Goal: Information Seeking & Learning: Learn about a topic

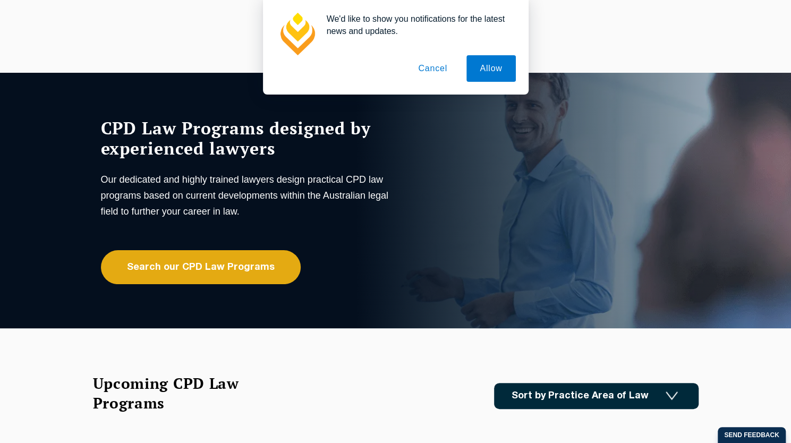
click at [432, 71] on button "Cancel" at bounding box center [433, 68] width 56 height 27
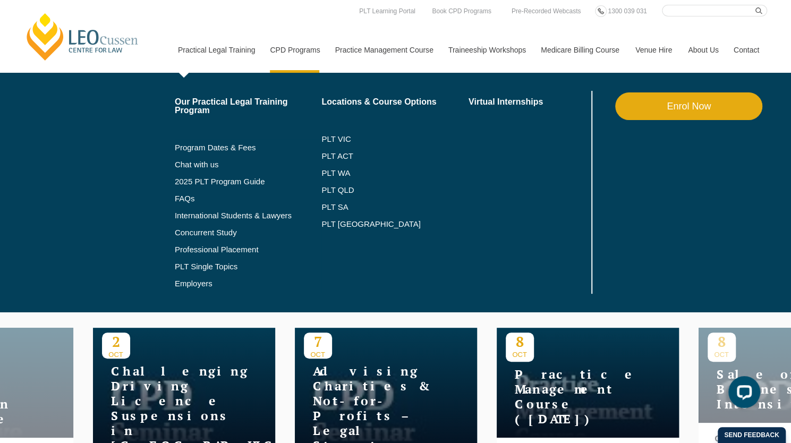
click at [242, 140] on li "Program Dates & Fees" at bounding box center [248, 147] width 147 height 17
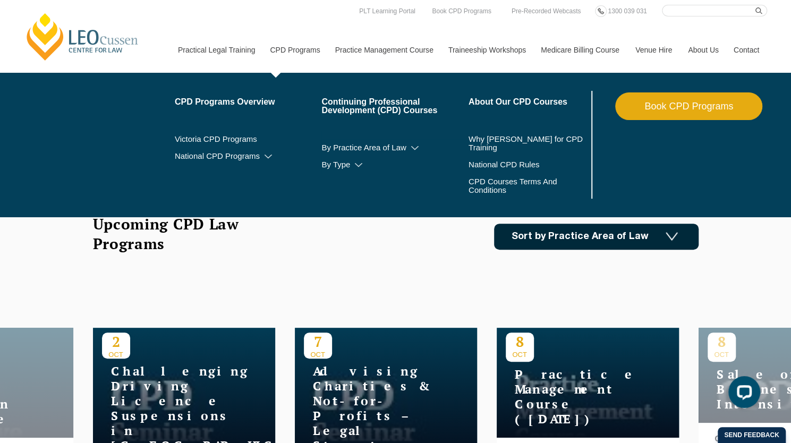
click at [290, 48] on link "CPD Programs" at bounding box center [294, 50] width 65 height 46
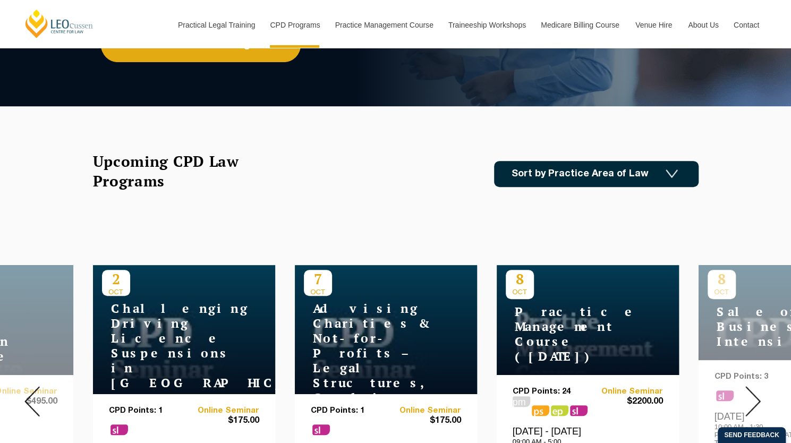
scroll to position [372, 0]
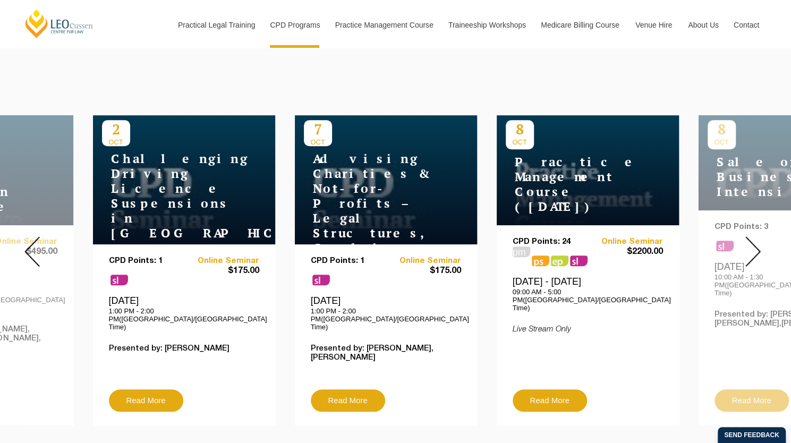
click at [753, 251] on img at bounding box center [753, 251] width 15 height 30
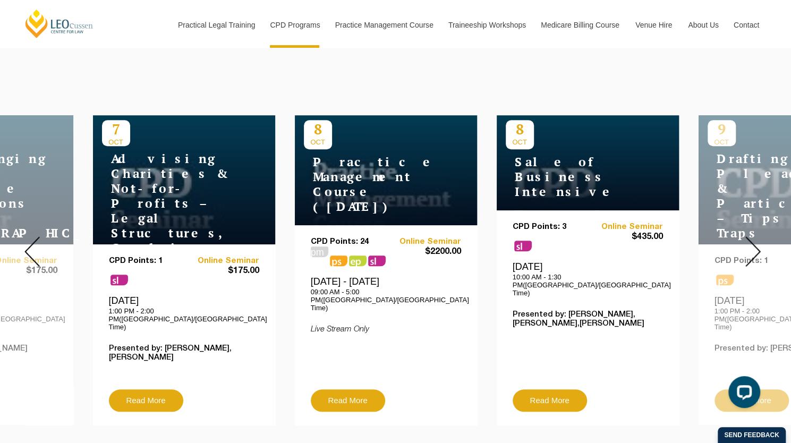
click at [753, 247] on img at bounding box center [753, 251] width 15 height 30
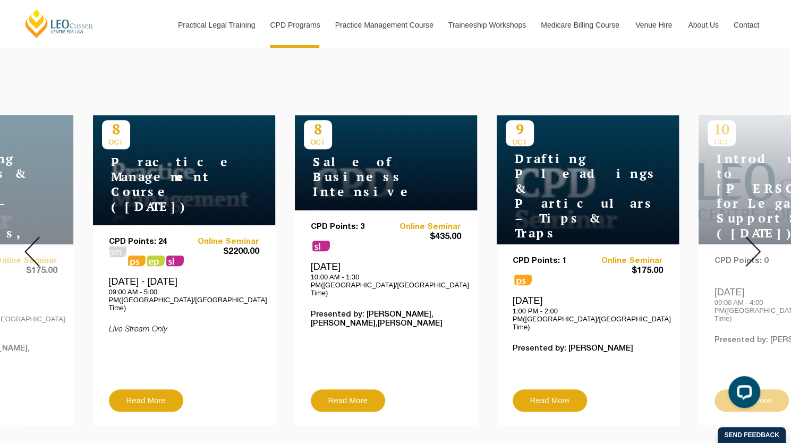
click at [754, 240] on img at bounding box center [753, 251] width 15 height 30
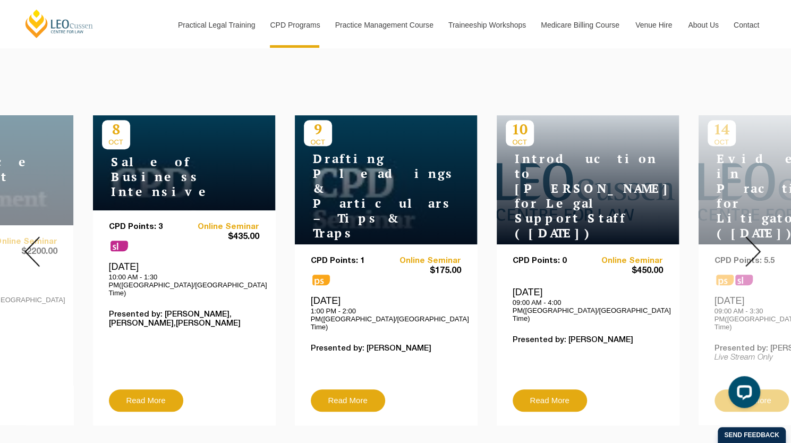
click at [754, 240] on img at bounding box center [753, 251] width 15 height 30
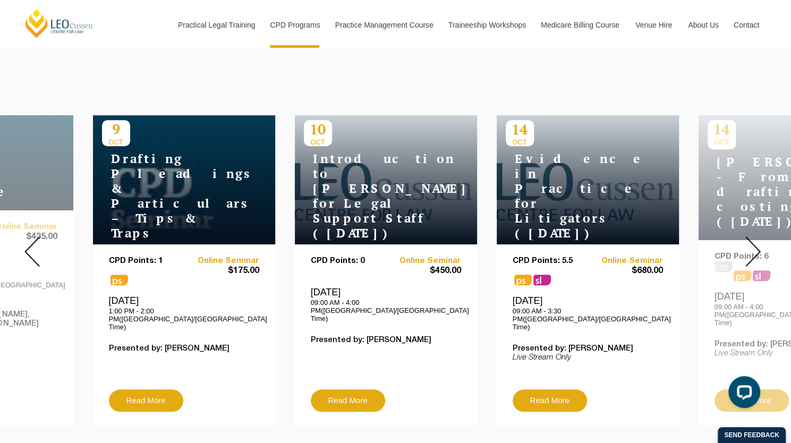
click at [754, 240] on img at bounding box center [753, 251] width 15 height 30
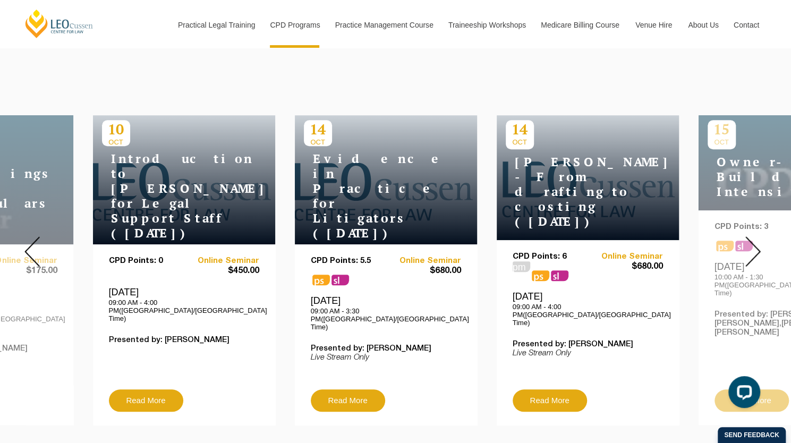
click at [754, 240] on img at bounding box center [753, 251] width 15 height 30
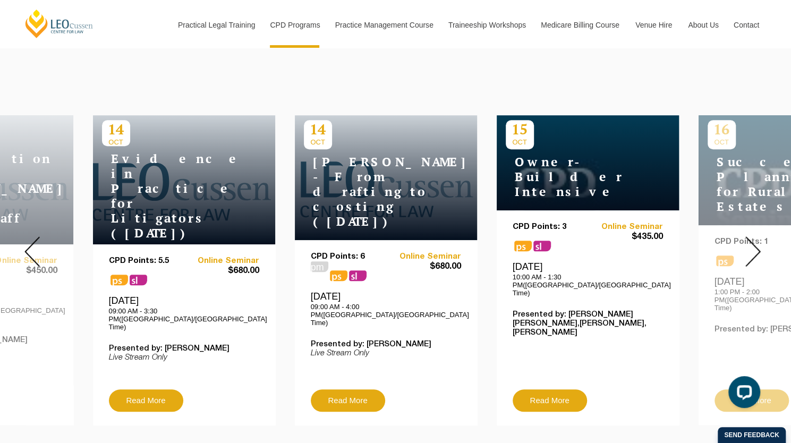
click at [754, 240] on img at bounding box center [753, 251] width 15 height 30
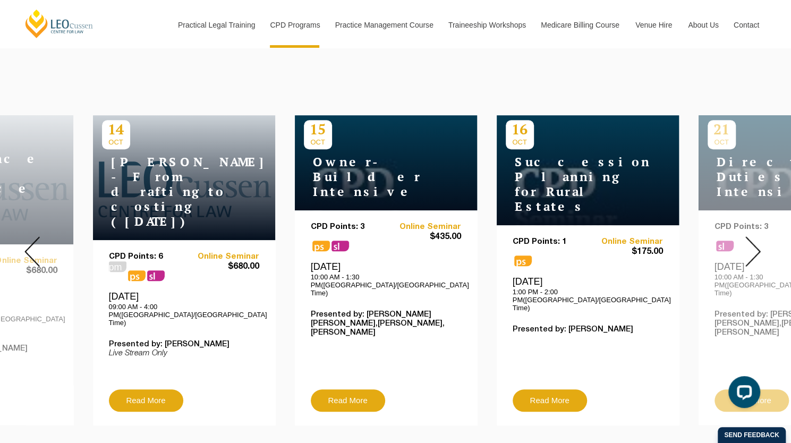
click at [754, 240] on img at bounding box center [753, 251] width 15 height 30
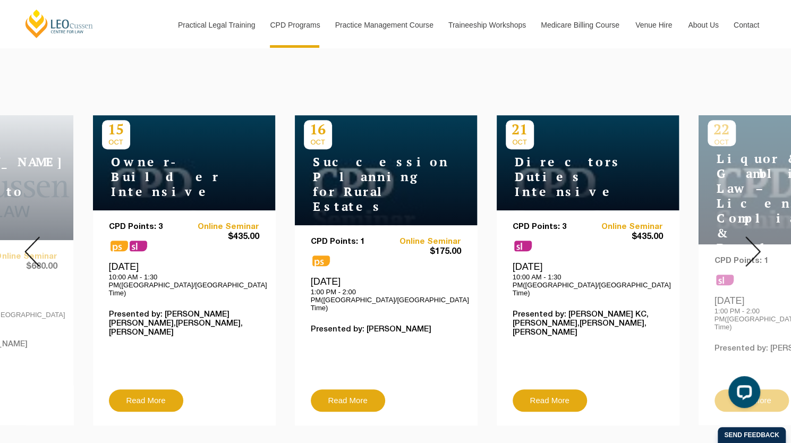
click at [754, 240] on img at bounding box center [753, 251] width 15 height 30
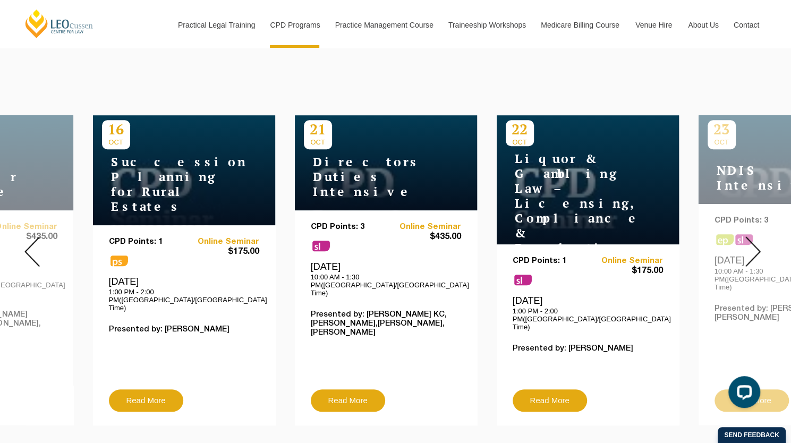
click at [754, 240] on img at bounding box center [753, 251] width 15 height 30
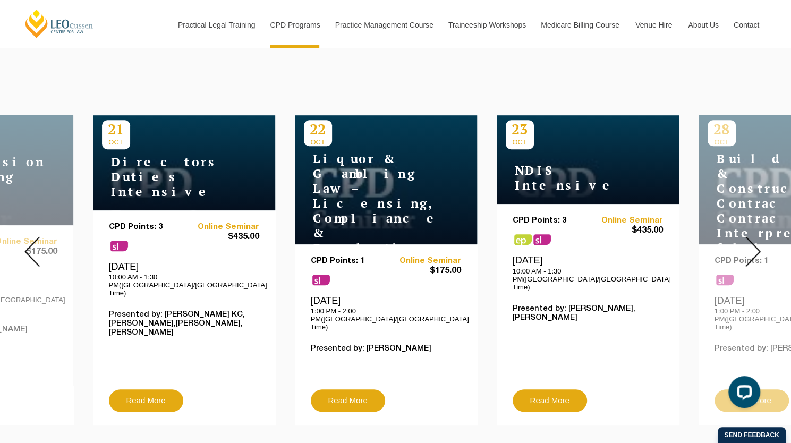
click at [754, 240] on img at bounding box center [753, 251] width 15 height 30
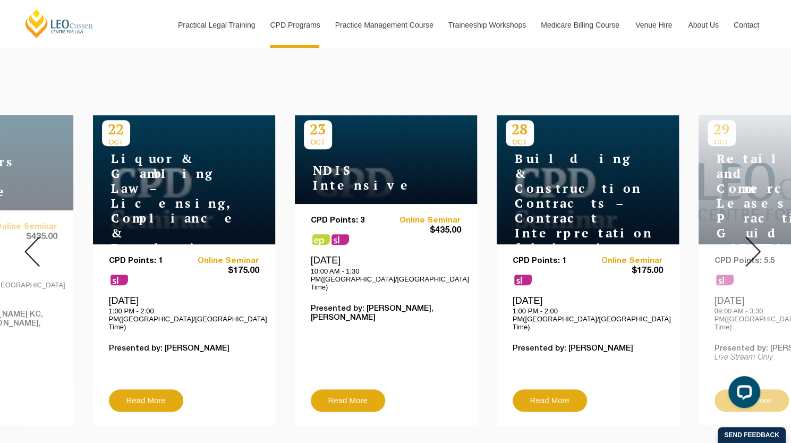
click at [754, 240] on img at bounding box center [753, 251] width 15 height 30
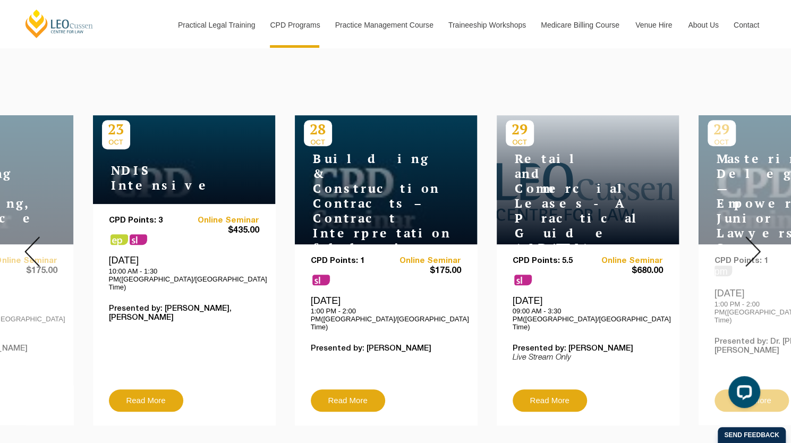
click at [754, 240] on img at bounding box center [753, 251] width 15 height 30
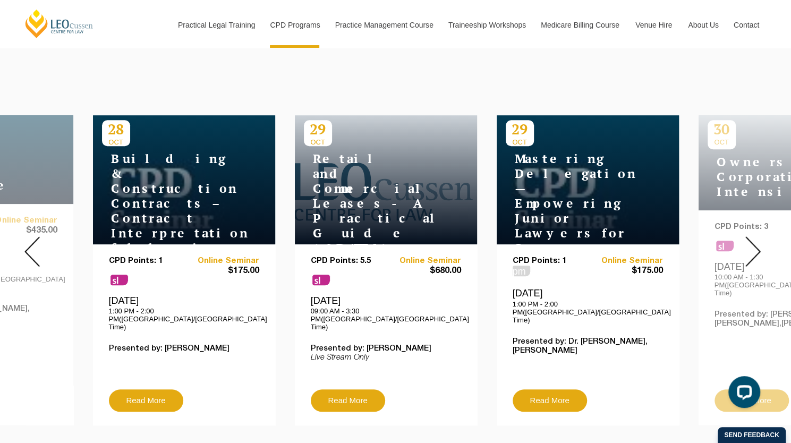
click at [754, 240] on img at bounding box center [753, 251] width 15 height 30
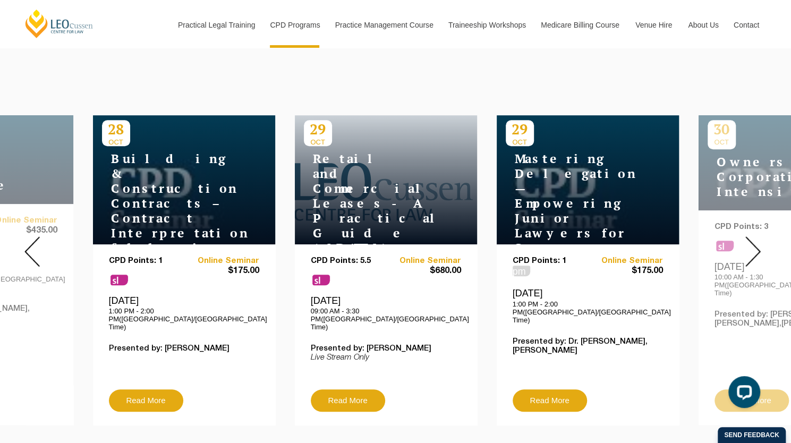
click at [754, 240] on img at bounding box center [753, 251] width 15 height 30
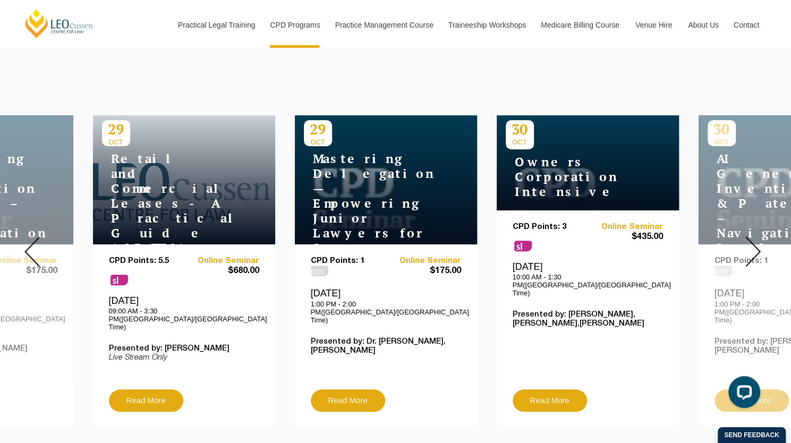
click at [754, 240] on img at bounding box center [753, 251] width 15 height 30
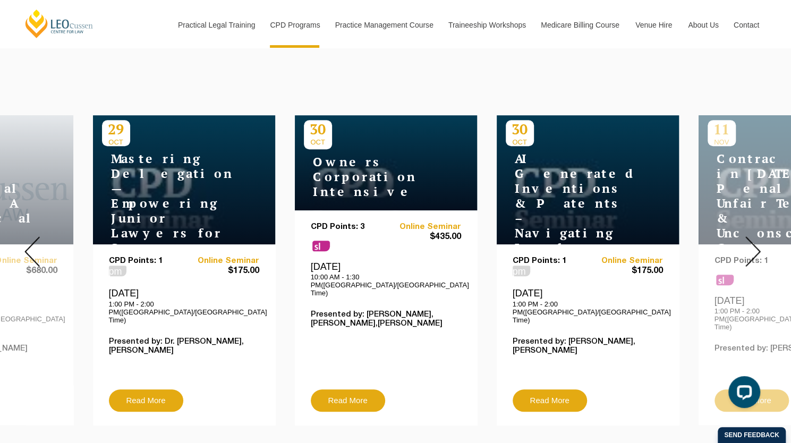
click at [754, 240] on img at bounding box center [753, 251] width 15 height 30
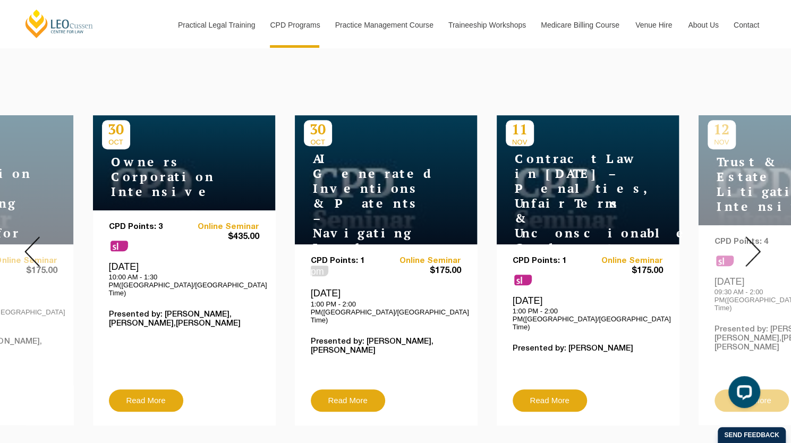
click at [754, 240] on img at bounding box center [753, 251] width 15 height 30
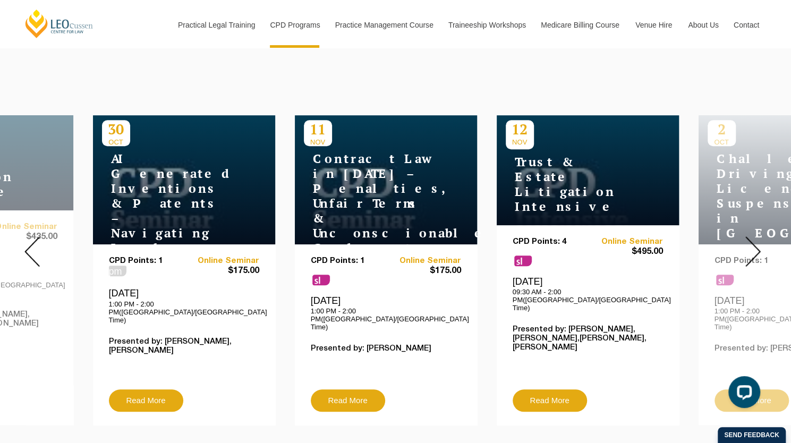
click at [754, 240] on img at bounding box center [753, 251] width 15 height 30
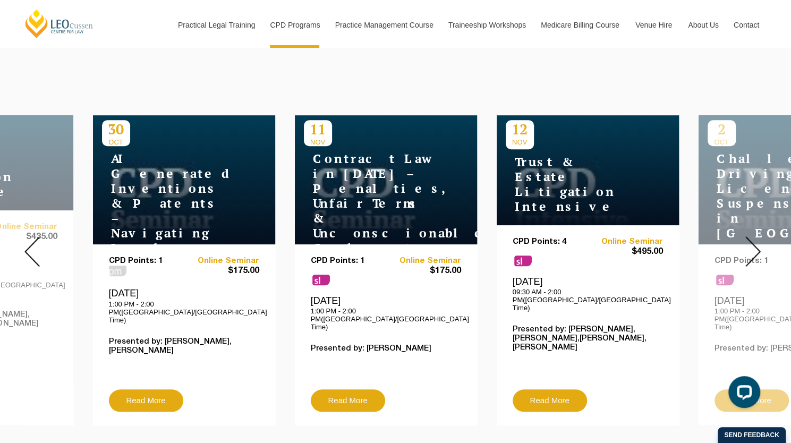
click at [754, 240] on img at bounding box center [753, 251] width 15 height 30
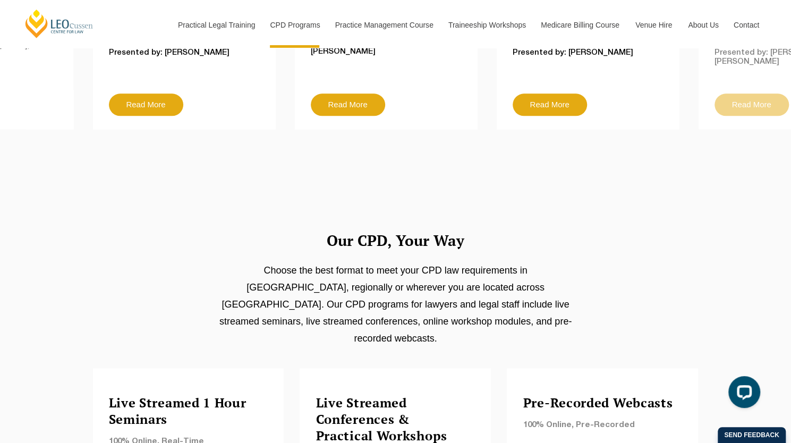
scroll to position [691, 0]
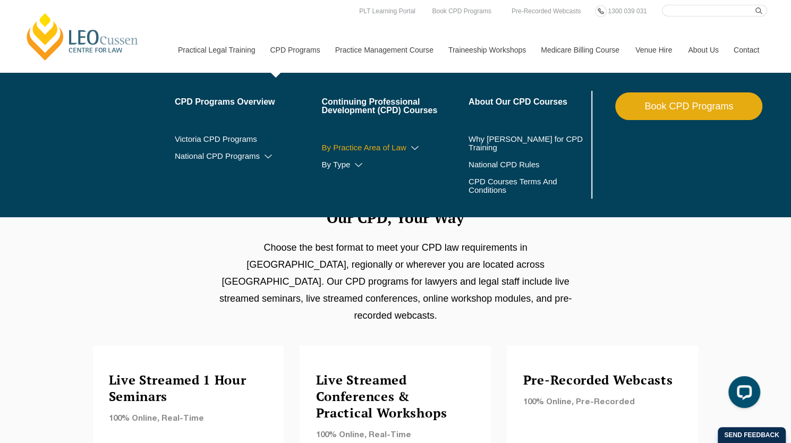
click at [381, 147] on link "By Practice Area of Law" at bounding box center [395, 147] width 147 height 9
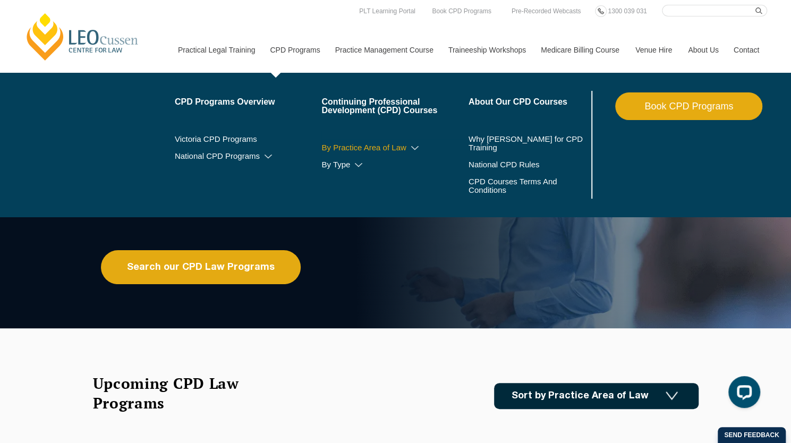
click at [402, 149] on link "By Practice Area of Law" at bounding box center [395, 147] width 147 height 9
click at [413, 151] on icon at bounding box center [415, 148] width 11 height 7
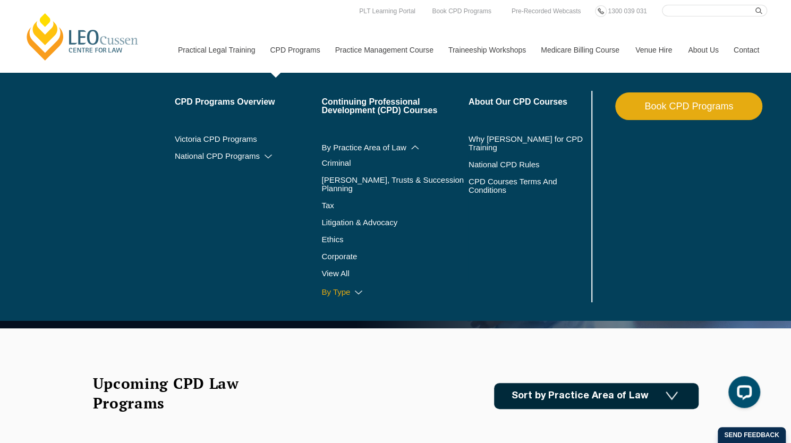
click at [361, 289] on icon at bounding box center [358, 292] width 11 height 7
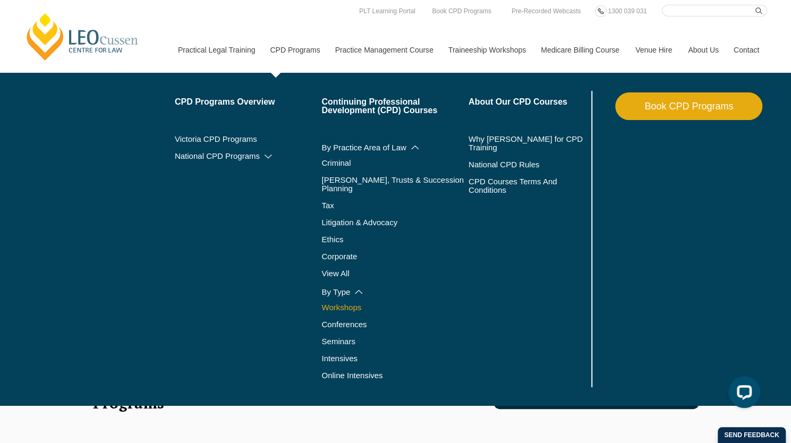
click at [352, 303] on link "Workshops" at bounding box center [395, 307] width 147 height 9
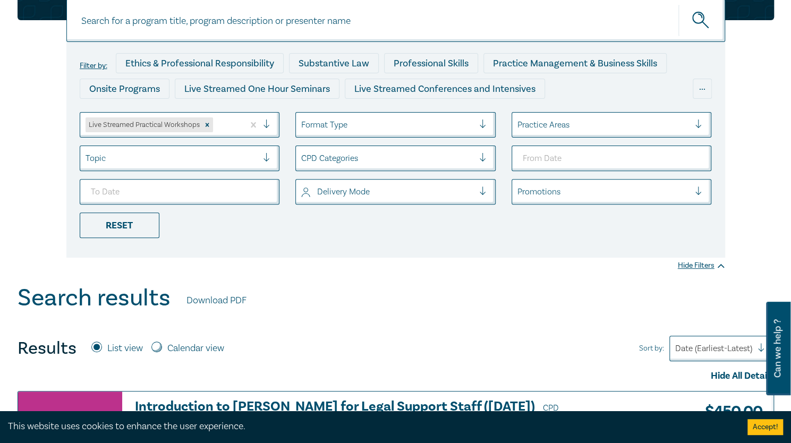
scroll to position [53, 0]
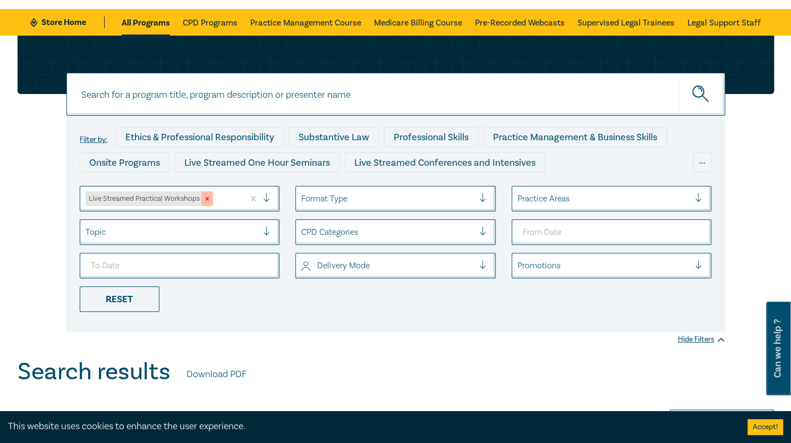
click at [208, 197] on icon "Remove Live Streamed Practical Workshops" at bounding box center [207, 199] width 4 height 4
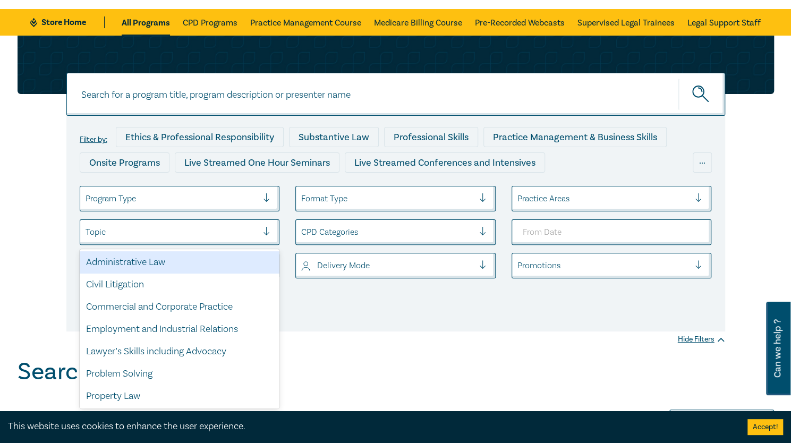
click at [192, 223] on div "Topic" at bounding box center [180, 232] width 200 height 26
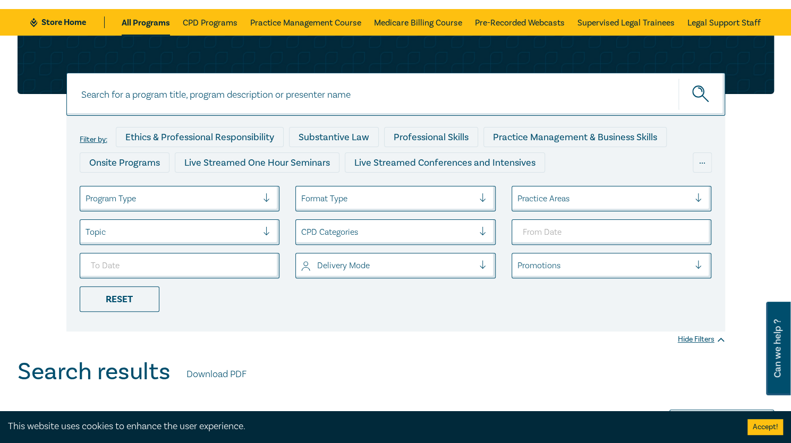
click at [392, 325] on div "Filter by: Ethics & Professional Responsibility Substantive Law Professional Sk…" at bounding box center [395, 224] width 659 height 216
click at [318, 139] on div "Substantive Law" at bounding box center [334, 137] width 90 height 20
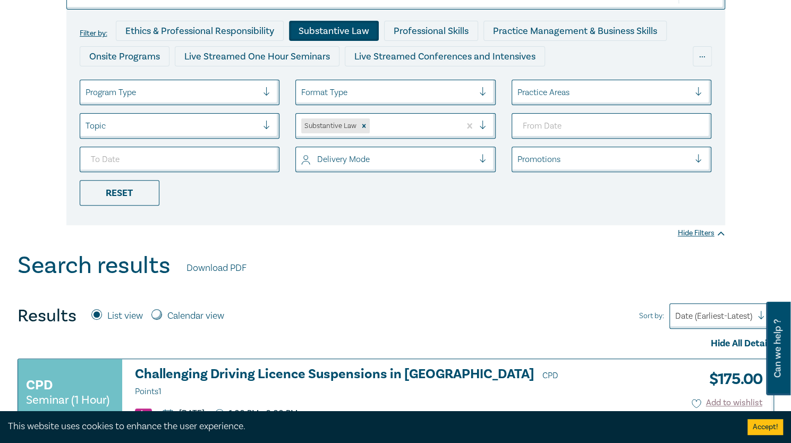
scroll to position [53, 0]
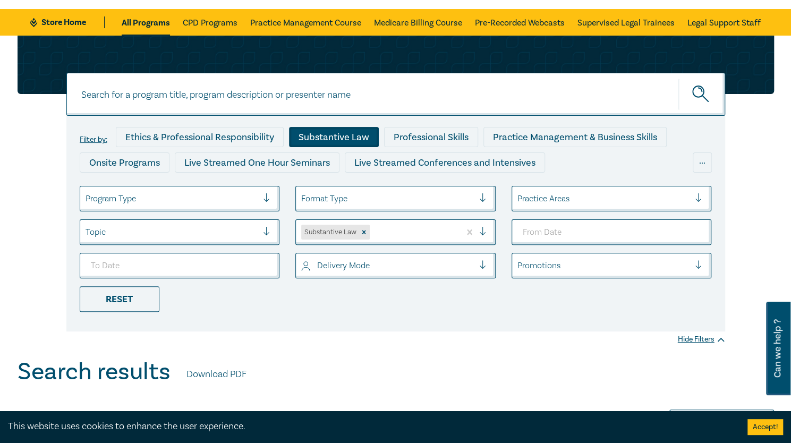
click at [163, 89] on input at bounding box center [395, 94] width 659 height 43
type input "family"
click at [679, 78] on button "submit" at bounding box center [702, 94] width 47 height 32
click at [698, 100] on icon "submit" at bounding box center [701, 95] width 19 height 19
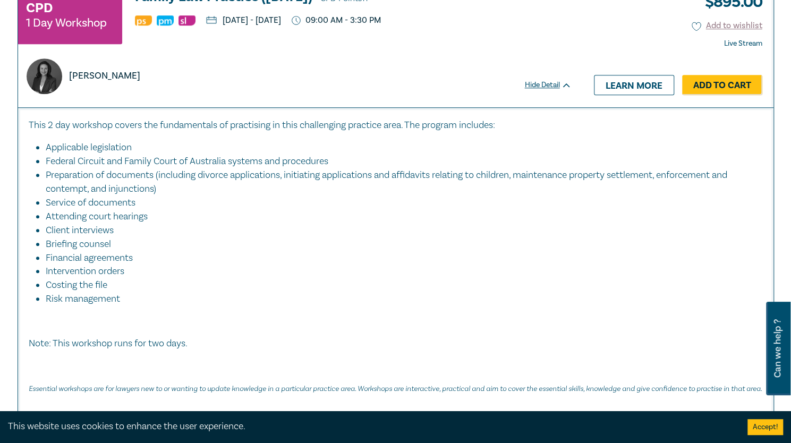
scroll to position [478, 0]
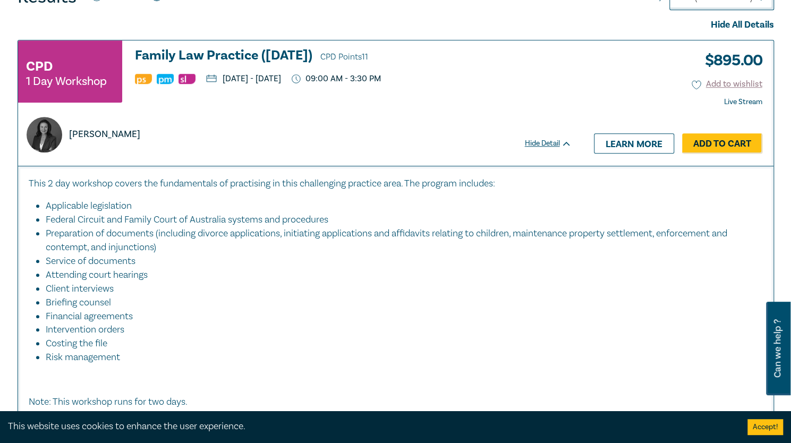
click at [750, 101] on strong "Live Stream" at bounding box center [743, 102] width 38 height 10
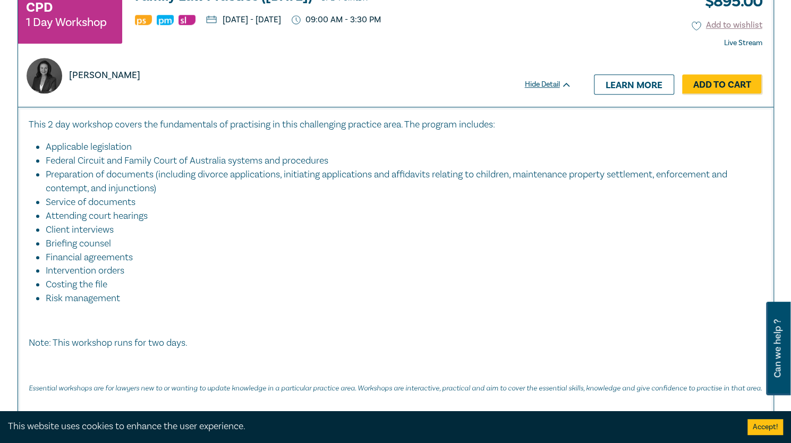
scroll to position [585, 0]
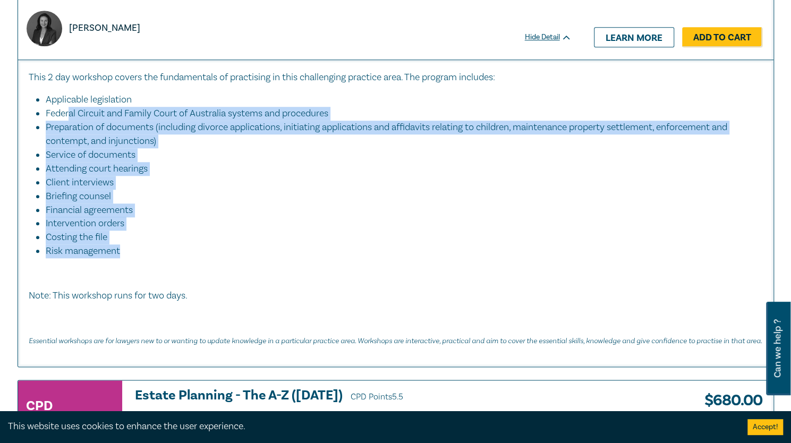
drag, startPoint x: 70, startPoint y: 111, endPoint x: 139, endPoint y: 257, distance: 162.1
click at [136, 257] on div "This 2 day workshop covers the fundamentals of practising in this challenging p…" at bounding box center [396, 209] width 734 height 276
click at [189, 244] on li "Risk management" at bounding box center [404, 251] width 717 height 14
click at [572, 108] on li "Federal Circuit and Family Court of Australia systems and procedures" at bounding box center [399, 114] width 707 height 14
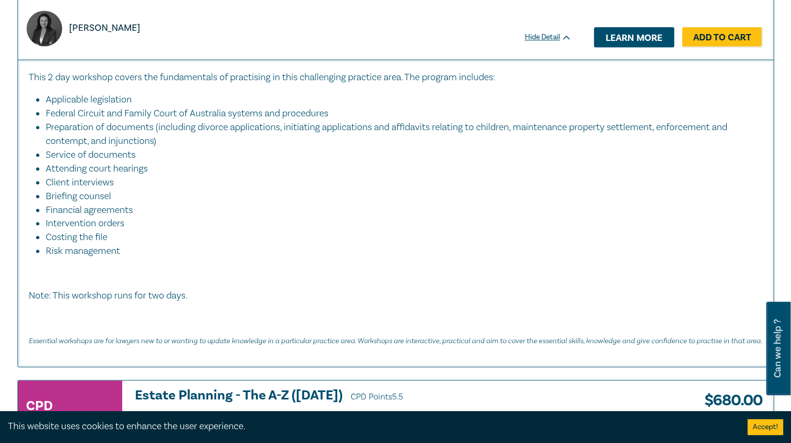
click at [623, 37] on link "Learn more" at bounding box center [634, 37] width 80 height 20
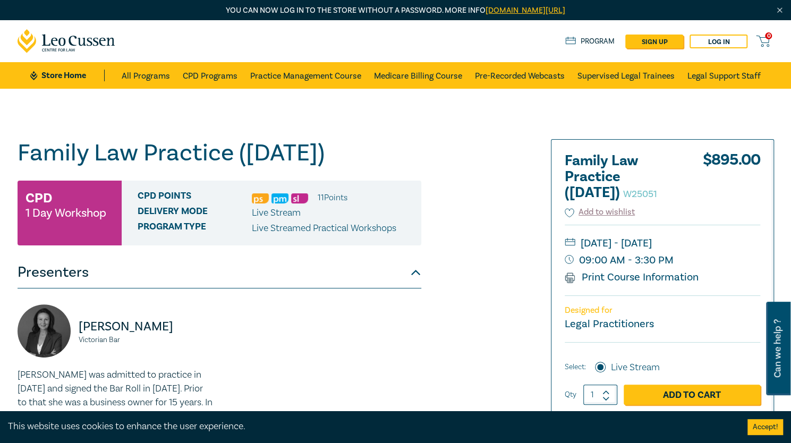
click at [283, 219] on span "Live Stream" at bounding box center [276, 213] width 49 height 12
drag, startPoint x: 205, startPoint y: 233, endPoint x: 413, endPoint y: 252, distance: 209.2
click at [409, 246] on div "CPD Points 11 Point s Delivery Mode Live Stream Program type Live Streamed Prac…" at bounding box center [272, 213] width 300 height 65
click at [430, 249] on div "Family Law Practice ([DATE]) W25051 CPD 1 Day Workshop CPD Points 11 Point s De…" at bounding box center [267, 404] width 513 height 531
click at [768, 333] on div "Can we help ?" at bounding box center [778, 349] width 24 height 94
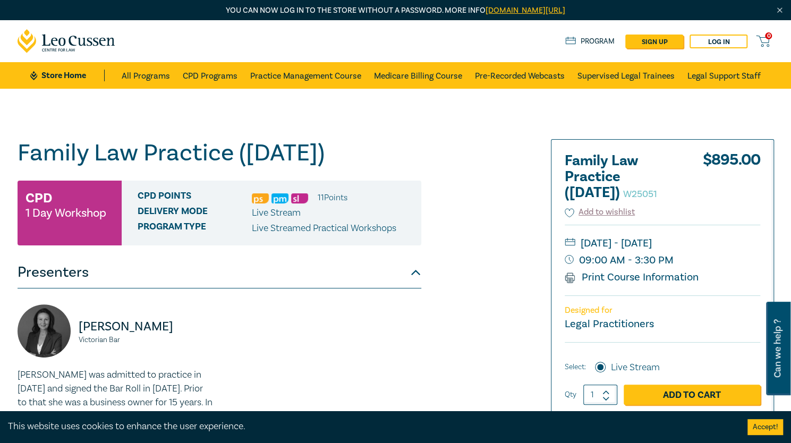
select select "AU"
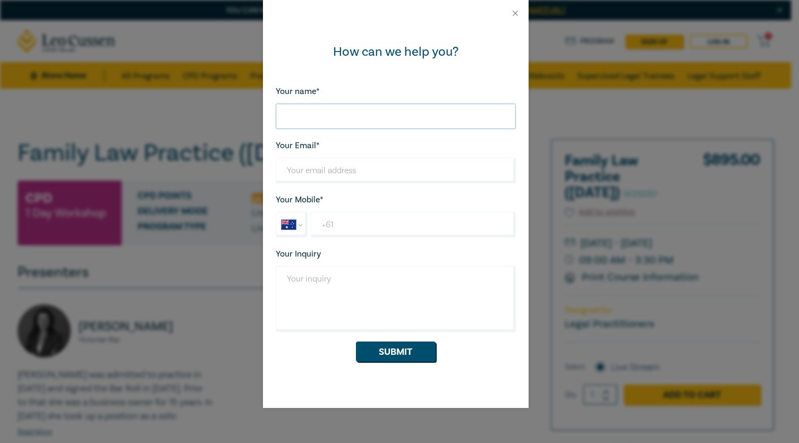
click at [376, 116] on input "Your name*" at bounding box center [396, 117] width 240 height 26
click at [512, 10] on button "Close" at bounding box center [516, 14] width 10 height 10
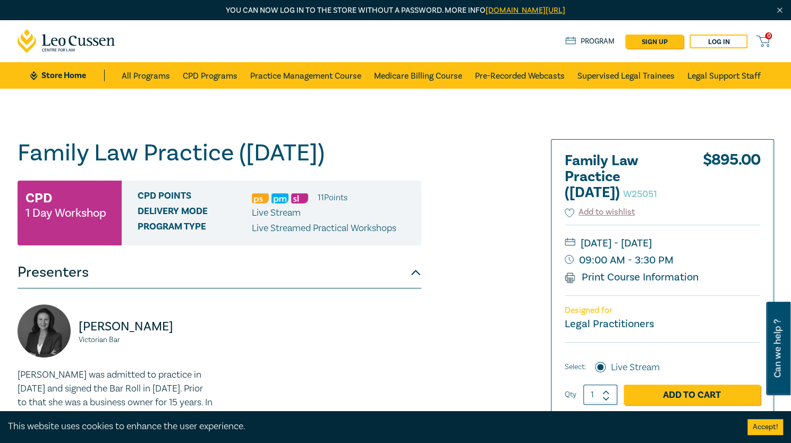
click at [767, 423] on button "Accept!" at bounding box center [766, 427] width 36 height 16
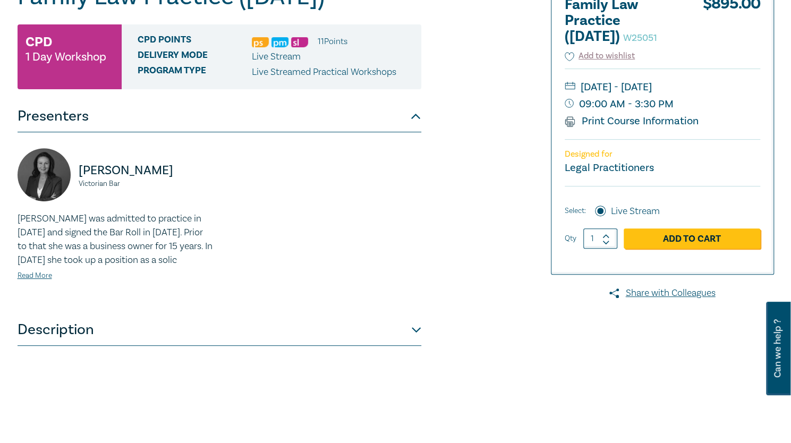
scroll to position [159, 0]
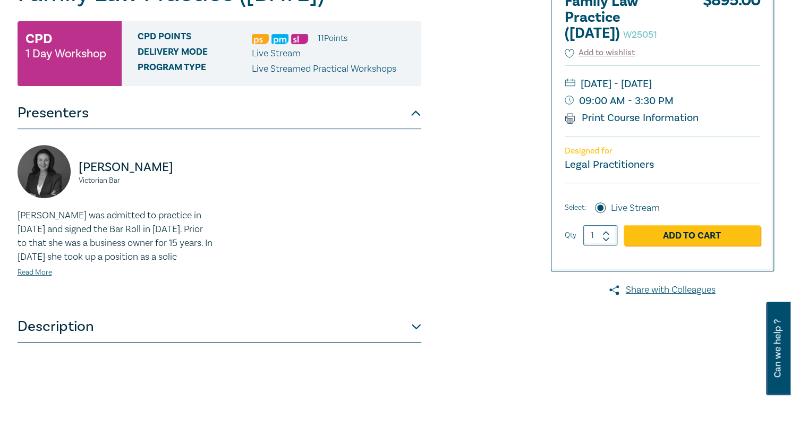
drag, startPoint x: 308, startPoint y: 366, endPoint x: 293, endPoint y: 365, distance: 14.9
click at [309, 343] on button "Description" at bounding box center [220, 327] width 404 height 32
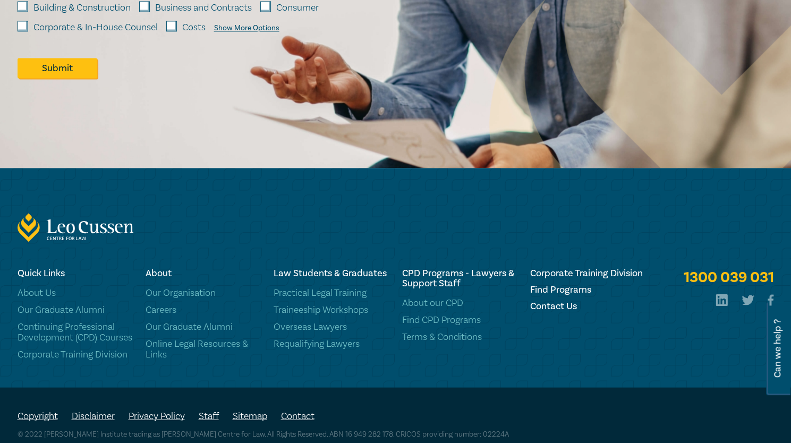
scroll to position [1010, 0]
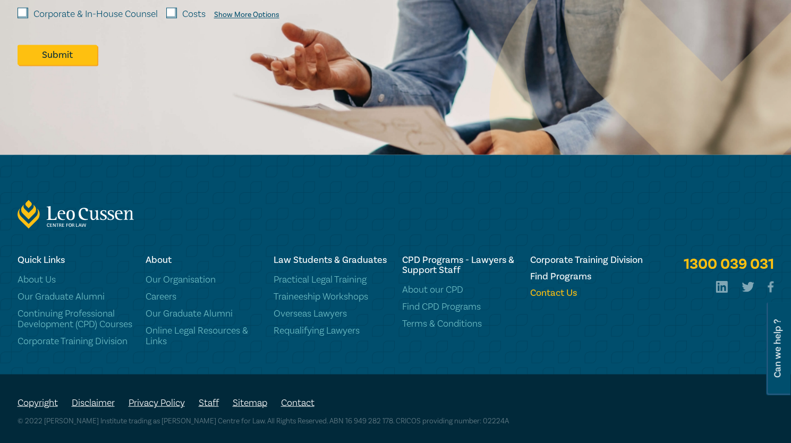
click at [571, 298] on h6 "Contact Us" at bounding box center [587, 293] width 115 height 10
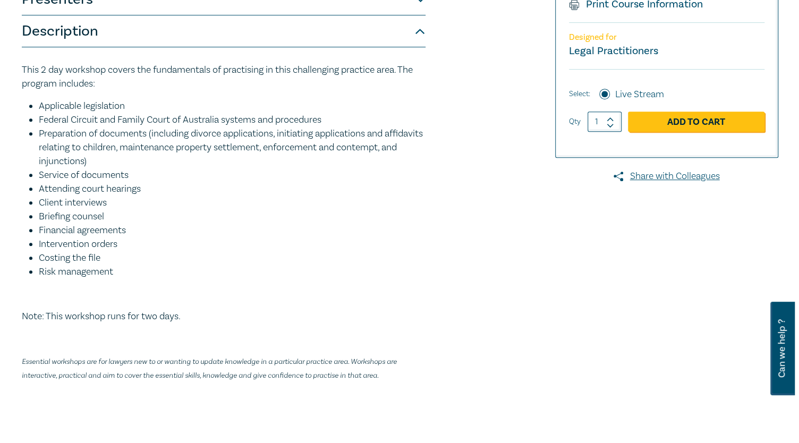
scroll to position [213, 0]
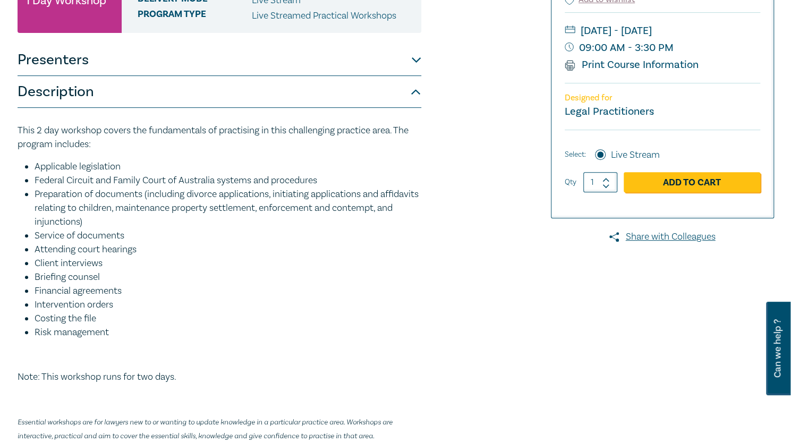
click at [391, 76] on button "Presenters" at bounding box center [220, 60] width 404 height 32
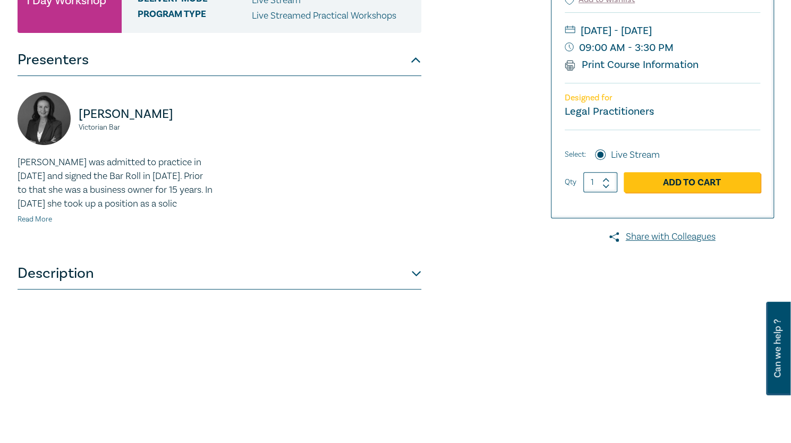
click at [43, 224] on link "Read More" at bounding box center [35, 220] width 35 height 10
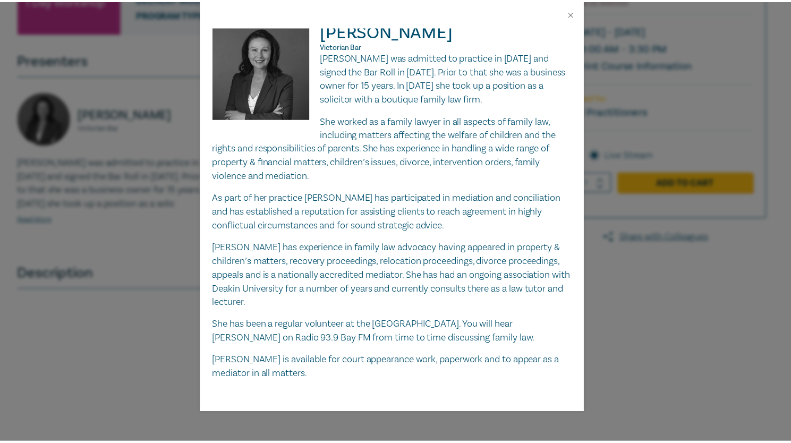
scroll to position [0, 0]
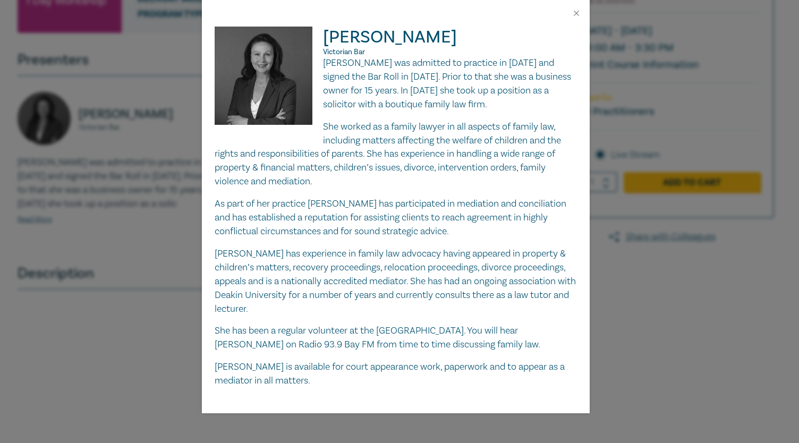
click at [614, 153] on div "[PERSON_NAME] Victorian Bar [PERSON_NAME] was admitted to practice in [DATE] an…" at bounding box center [399, 221] width 799 height 443
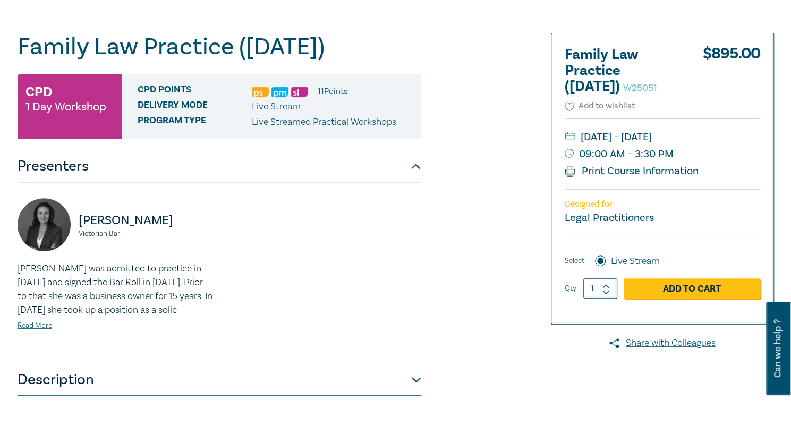
scroll to position [106, 0]
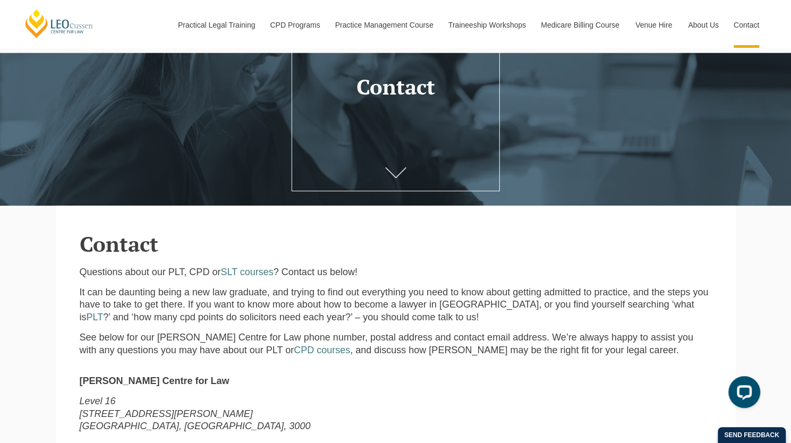
scroll to position [266, 0]
